Goal: Task Accomplishment & Management: Complete application form

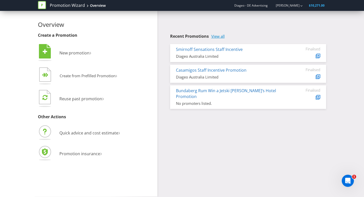
click at [219, 36] on link "View all" at bounding box center [217, 36] width 13 height 4
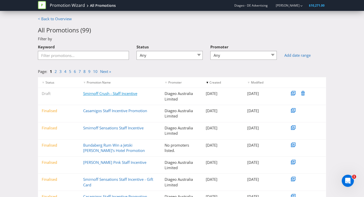
click at [113, 92] on link "Smirnoff Crush - Staff Incentive" at bounding box center [110, 93] width 54 height 5
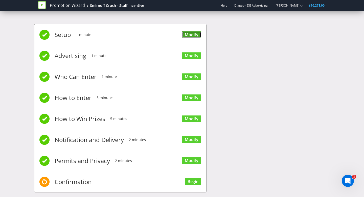
click at [193, 35] on link "Modify" at bounding box center [191, 34] width 19 height 7
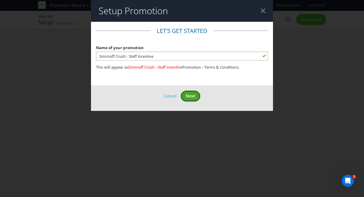
click at [193, 94] on span "Next" at bounding box center [190, 96] width 9 height 6
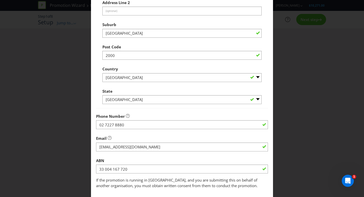
scroll to position [125, 0]
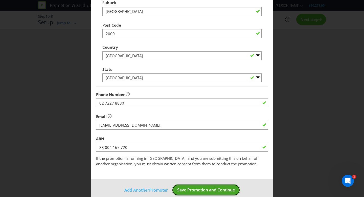
click at [205, 190] on span "Save Promotion and Continue" at bounding box center [206, 190] width 58 height 6
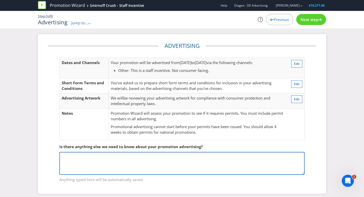
click at [96, 167] on textarea at bounding box center [181, 163] width 245 height 23
click at [138, 162] on textarea at bounding box center [181, 163] width 245 height 23
type textarea "p"
type textarea "Promotion is for staff."
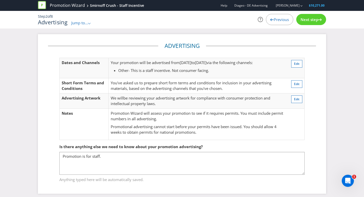
click at [306, 22] on span "Next step" at bounding box center [309, 19] width 18 height 5
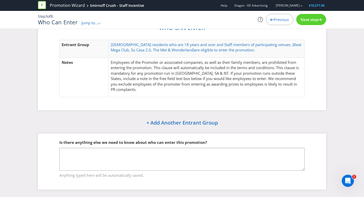
scroll to position [18, 0]
click at [187, 87] on p "Employees of the Promoter or associated companies, as well as their family memb…" at bounding box center [207, 76] width 192 height 33
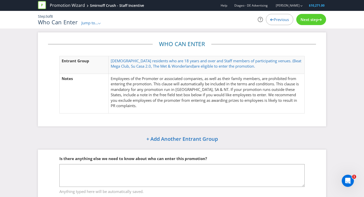
scroll to position [3, 0]
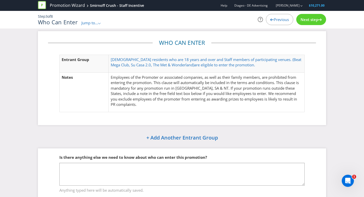
click at [311, 22] on span "Next step" at bounding box center [309, 19] width 18 height 5
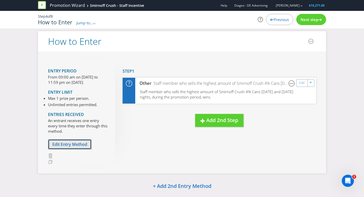
click at [74, 146] on span "Edit Entry Method" at bounding box center [69, 144] width 35 height 6
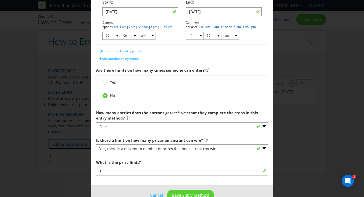
scroll to position [115, 0]
click at [285, 94] on div "How to Enter What is the name of this entry method? How to Enter This name will…" at bounding box center [182, 98] width 364 height 197
click at [184, 193] on span "Save Entry Method" at bounding box center [190, 196] width 37 height 6
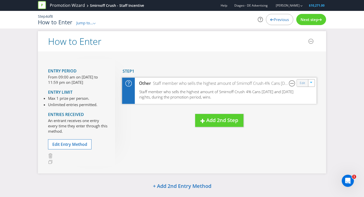
click at [303, 86] on div "Edit" at bounding box center [302, 82] width 11 height 7
click at [303, 81] on link "Edit" at bounding box center [302, 83] width 5 height 6
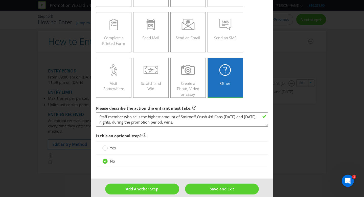
scroll to position [74, 0]
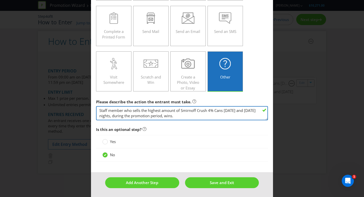
click at [231, 115] on textarea "Staff member who sells the highest amount of Smirnoff Crush 4% Cans [DATE] and …" at bounding box center [182, 113] width 172 height 14
click at [230, 110] on textarea "Staff member who sells the highest amount of Smirnoff Crush 4% Cans [DATE] and …" at bounding box center [182, 113] width 172 height 14
drag, startPoint x: 136, startPoint y: 115, endPoint x: 171, endPoint y: 122, distance: 35.2
click at [136, 115] on textarea "Staff member who sells the highest amount of Smirnoff Crush 4% Cans [DATE] and …" at bounding box center [182, 113] width 172 height 14
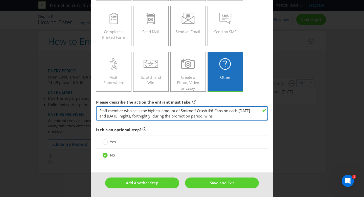
click at [134, 116] on textarea "Staff member who sells the highest amount of Smirnoff Crush 4% Cans [DATE] and …" at bounding box center [182, 113] width 172 height 14
click at [186, 118] on textarea "Staff member who sells the highest amount of Smirnoff Crush 4% Cans [DATE] and …" at bounding box center [182, 113] width 172 height 14
click at [227, 118] on textarea "Staff member who sells the highest amount of Smirnoff Crush 4% Cans [DATE] and …" at bounding box center [182, 113] width 172 height 14
type textarea "Staff member who sells the highest amount of Smirnoff Crush 4% Cans on each [DA…"
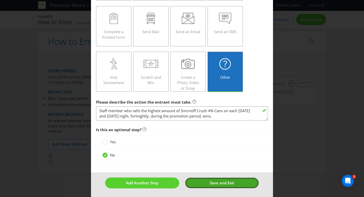
click at [223, 183] on span "Save and Exit" at bounding box center [222, 182] width 24 height 5
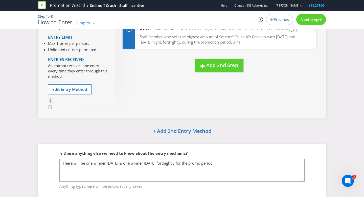
scroll to position [75, 0]
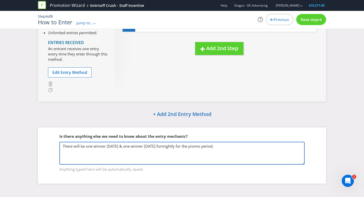
drag, startPoint x: 199, startPoint y: 153, endPoint x: 113, endPoint y: 150, distance: 86.2
click at [198, 153] on textarea "There will be one winner [DATE] & one winner [DATE] fortnightly for the promo p…" at bounding box center [181, 152] width 245 height 23
drag, startPoint x: 249, startPoint y: 147, endPoint x: 276, endPoint y: 115, distance: 42.5
click at [249, 147] on textarea "There will be one winner [DATE] & one winner [DATE] fortnightly for the promo p…" at bounding box center [181, 152] width 245 height 23
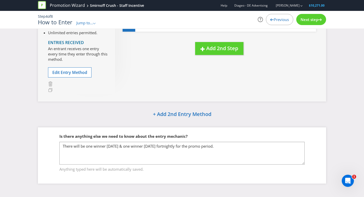
click at [312, 20] on span "Next step" at bounding box center [309, 19] width 18 height 5
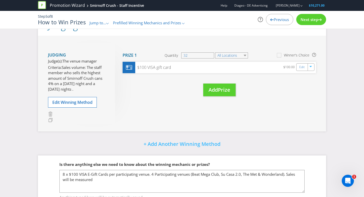
scroll to position [55, 0]
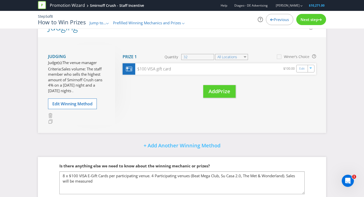
click at [311, 20] on span "Next step" at bounding box center [309, 19] width 18 height 5
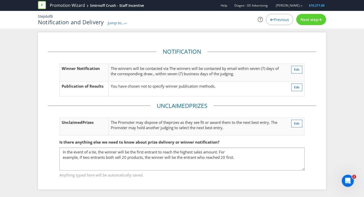
scroll to position [2, 0]
click at [302, 19] on span "Next step" at bounding box center [309, 19] width 18 height 5
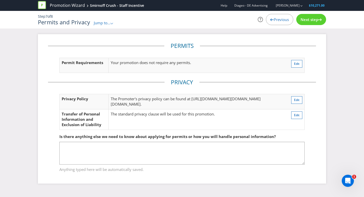
scroll to position [16, 0]
click at [300, 19] on span "Next step" at bounding box center [309, 19] width 18 height 5
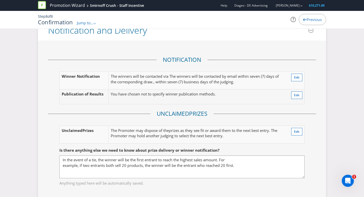
scroll to position [786, 0]
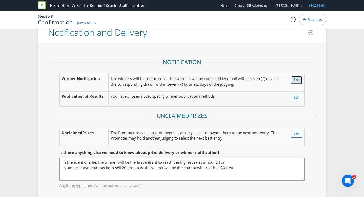
click at [295, 79] on span "Edit" at bounding box center [297, 79] width 6 height 4
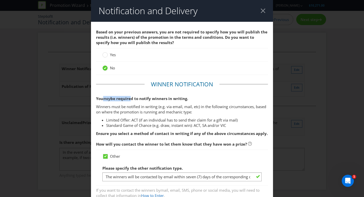
drag, startPoint x: 113, startPoint y: 99, endPoint x: 130, endPoint y: 100, distance: 17.7
click at [129, 100] on strong "You may be required to notify winners in writing." at bounding box center [142, 98] width 92 height 5
click at [191, 100] on p "You may be required to notify winners in writing." at bounding box center [182, 98] width 172 height 5
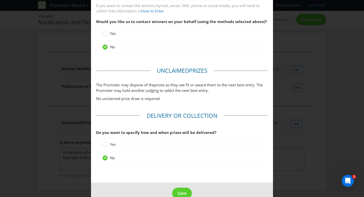
scroll to position [195, 0]
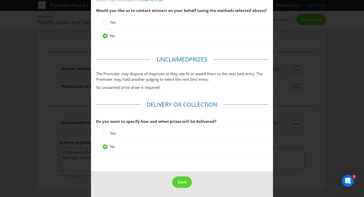
click at [143, 132] on div "Yes" at bounding box center [181, 132] width 159 height 5
click at [183, 183] on span "Save" at bounding box center [181, 182] width 9 height 6
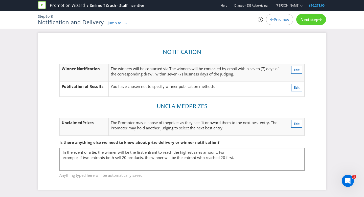
click at [314, 16] on div "Next step" at bounding box center [311, 19] width 30 height 11
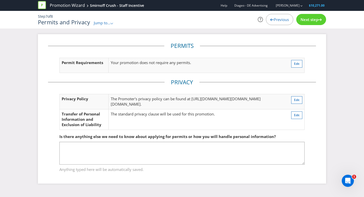
click at [314, 17] on div "Next step" at bounding box center [311, 19] width 30 height 11
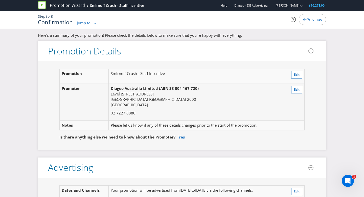
click at [309, 20] on span "Previous" at bounding box center [313, 19] width 15 height 5
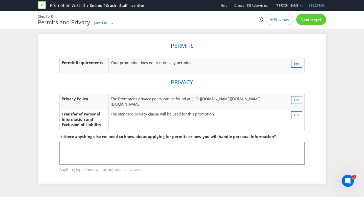
click at [309, 20] on span "Next step" at bounding box center [309, 19] width 18 height 5
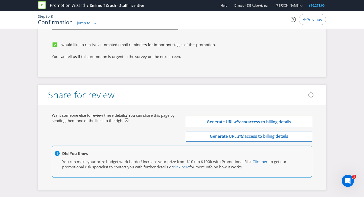
scroll to position [1559, 0]
